Goal: Find contact information: Find contact information

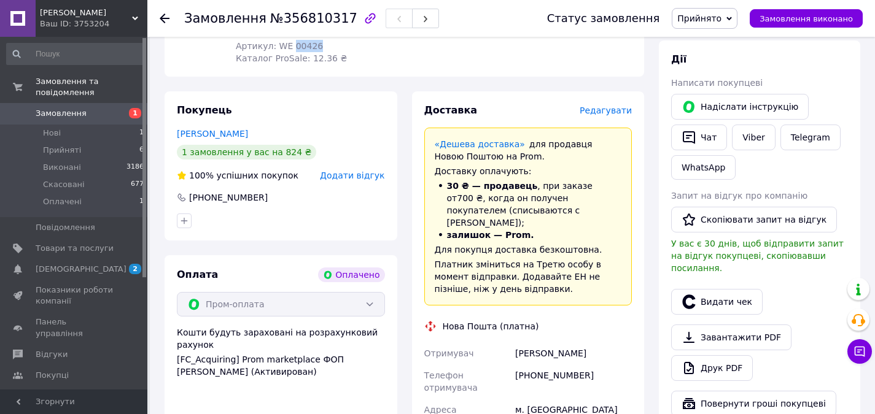
scroll to position [553, 0]
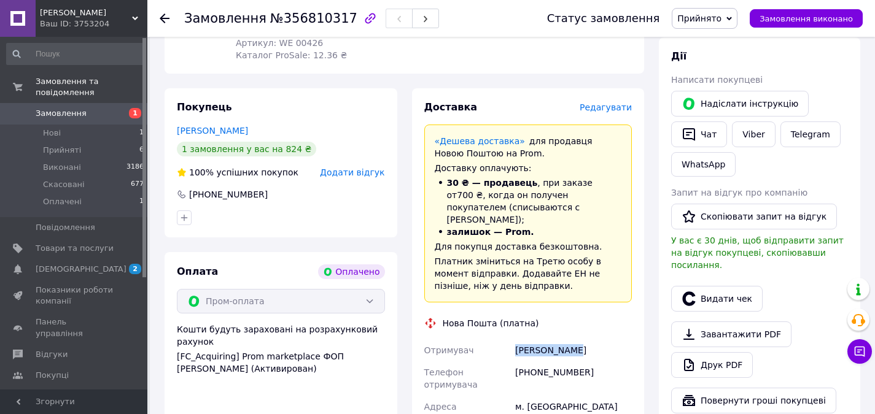
drag, startPoint x: 582, startPoint y: 311, endPoint x: 516, endPoint y: 320, distance: 66.2
click at [516, 339] on div "[PERSON_NAME]" at bounding box center [574, 350] width 122 height 22
copy div "[PERSON_NAME]"
drag, startPoint x: 576, startPoint y: 335, endPoint x: 514, endPoint y: 340, distance: 62.9
click at [514, 362] on div "[PHONE_NUMBER]" at bounding box center [574, 379] width 122 height 34
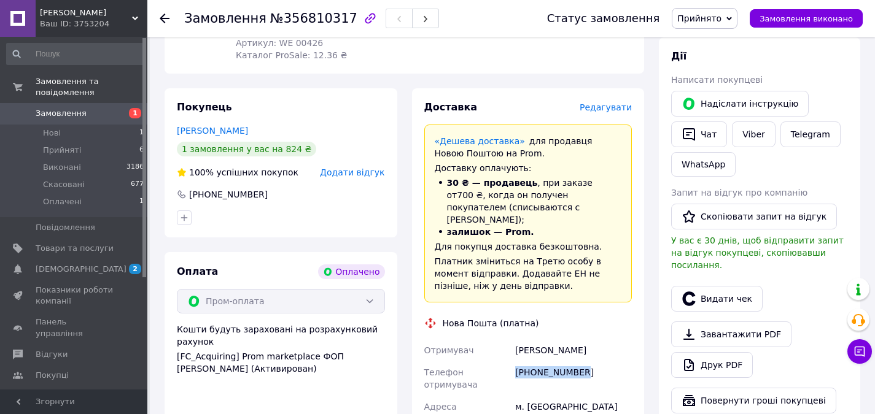
copy div "[PHONE_NUMBER]"
click at [76, 108] on span "Замовлення" at bounding box center [61, 113] width 51 height 11
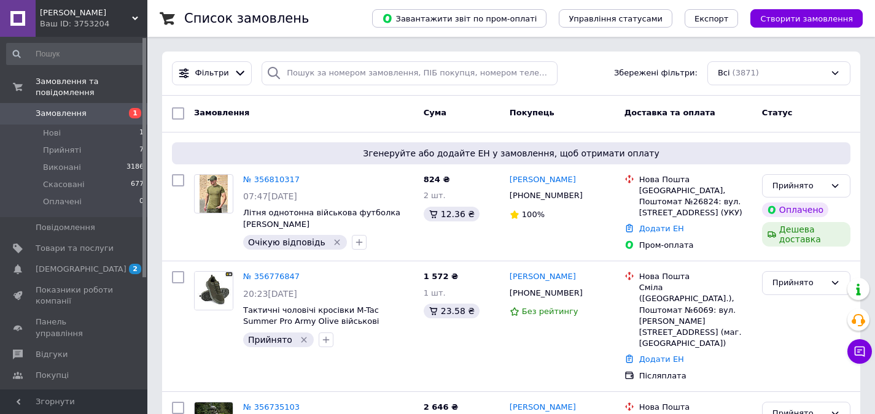
click at [117, 12] on span "[PERSON_NAME]" at bounding box center [86, 12] width 92 height 11
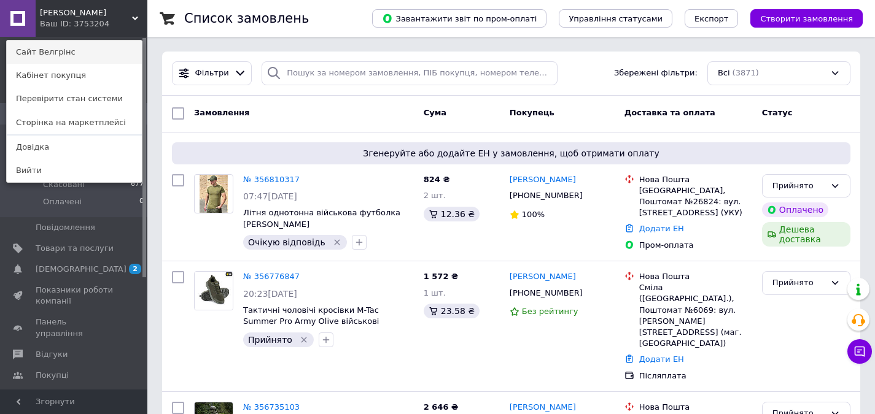
click at [55, 55] on link "Сайт Велгрінс" at bounding box center [74, 52] width 135 height 23
